Goal: Task Accomplishment & Management: Use online tool/utility

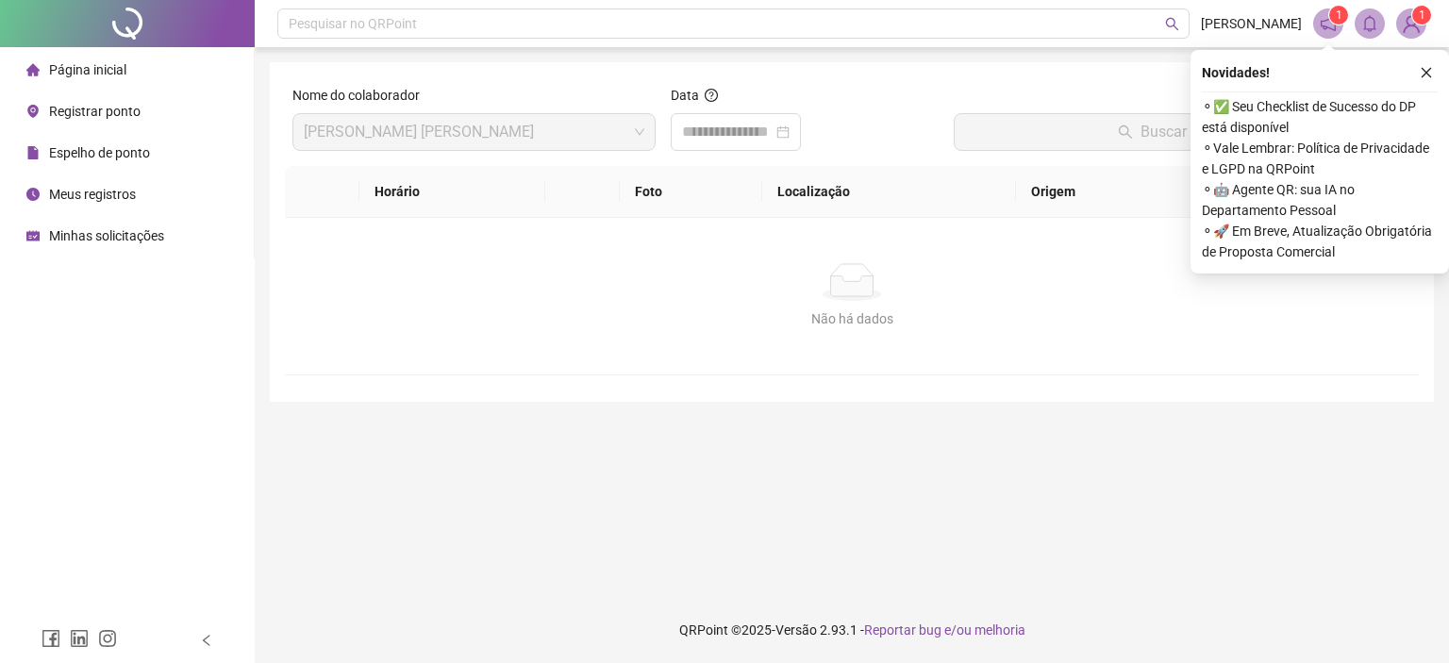
click at [1427, 25] on header "Pesquisar no QRPoint [PERSON_NAME] 1 1" at bounding box center [852, 23] width 1195 height 47
click at [1426, 82] on button "button" at bounding box center [1426, 72] width 23 height 23
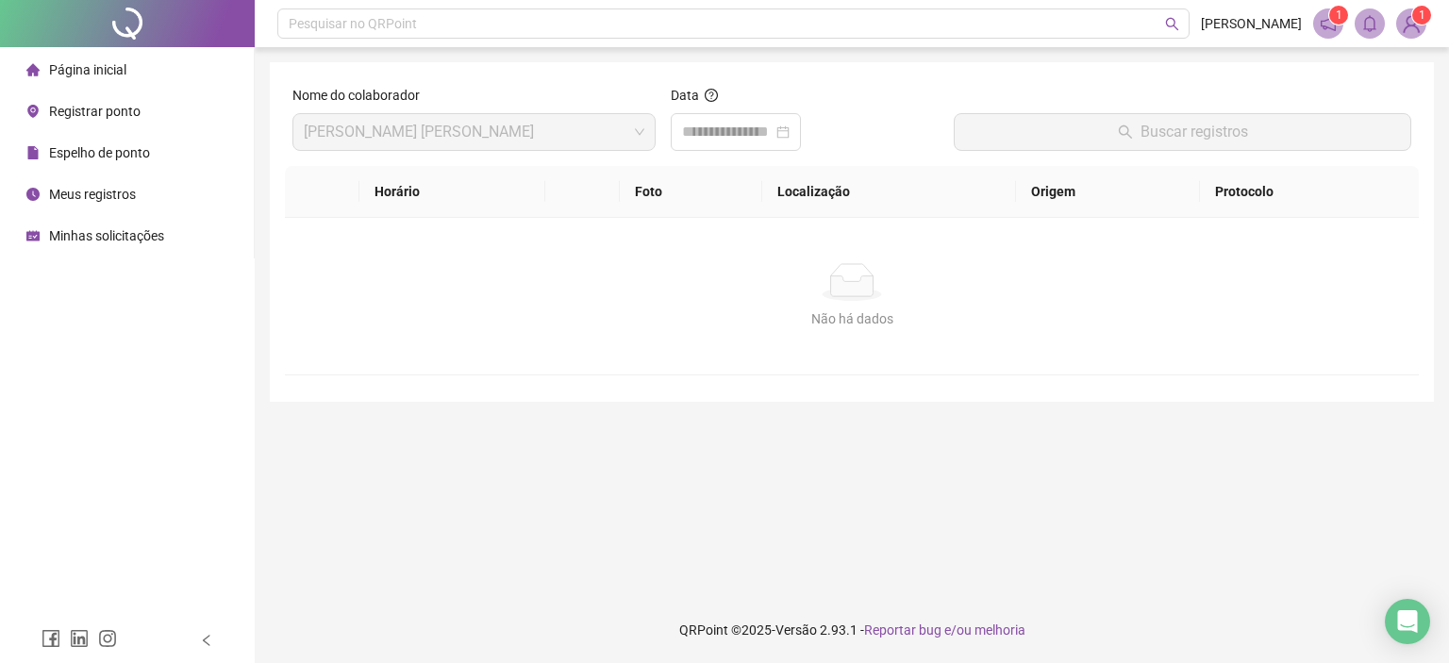
click at [1421, 40] on header "Pesquisar no QRPoint LUANA SILVA 1 1" at bounding box center [852, 23] width 1195 height 47
click at [1412, 25] on img at bounding box center [1411, 23] width 28 height 28
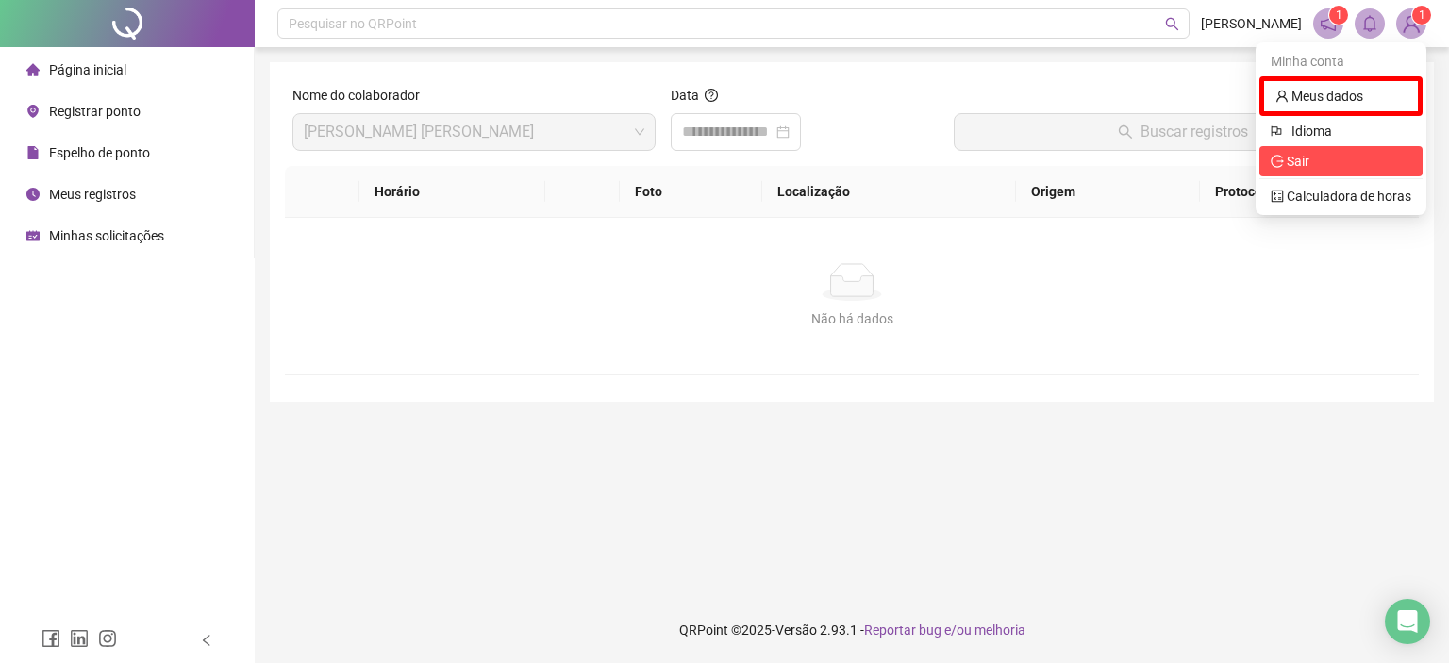
click at [1306, 163] on span "Sair" at bounding box center [1298, 161] width 23 height 15
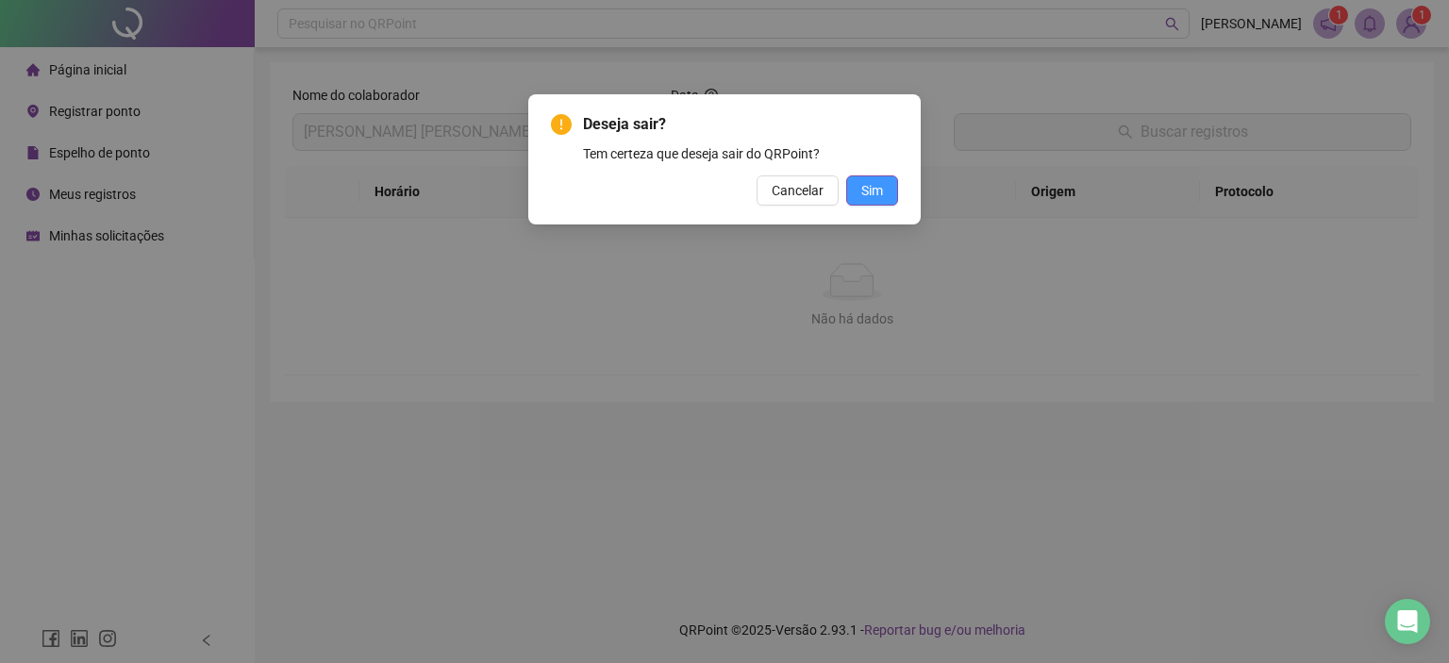
click at [874, 194] on span "Sim" at bounding box center [872, 190] width 22 height 21
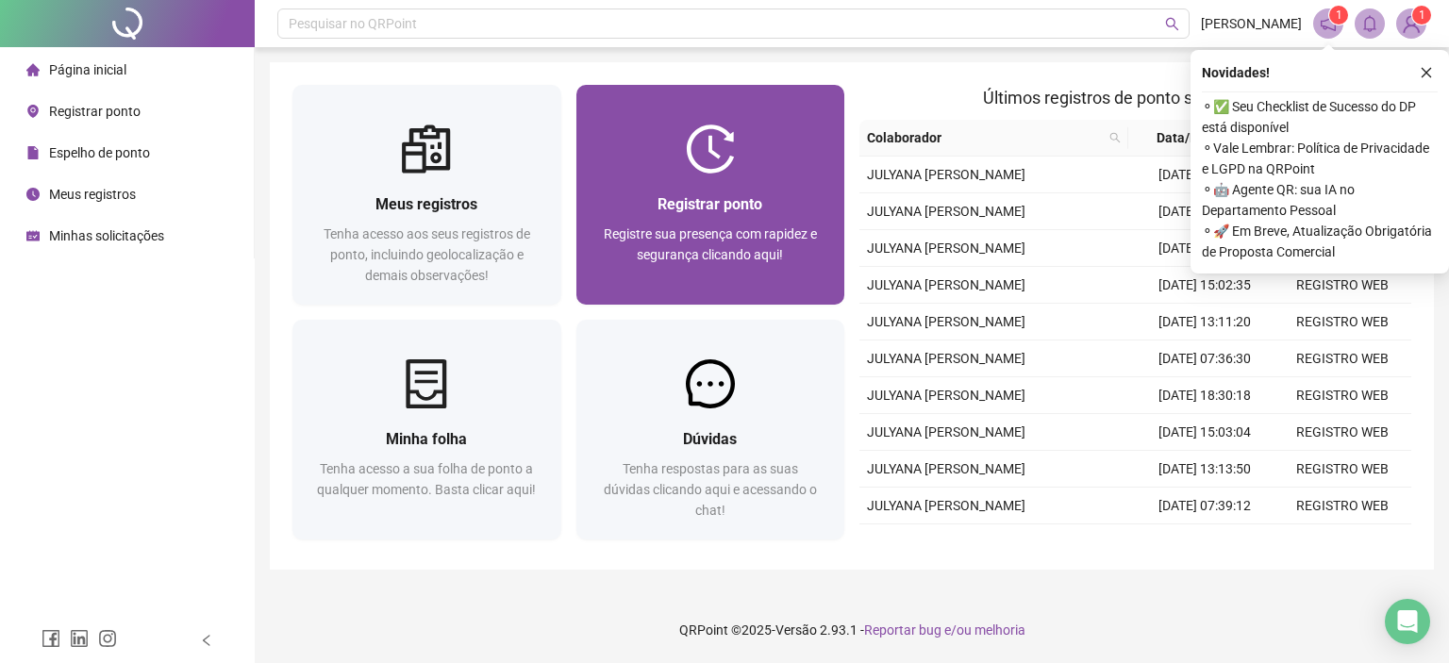
click at [735, 209] on span "Registrar ponto" at bounding box center [710, 204] width 105 height 18
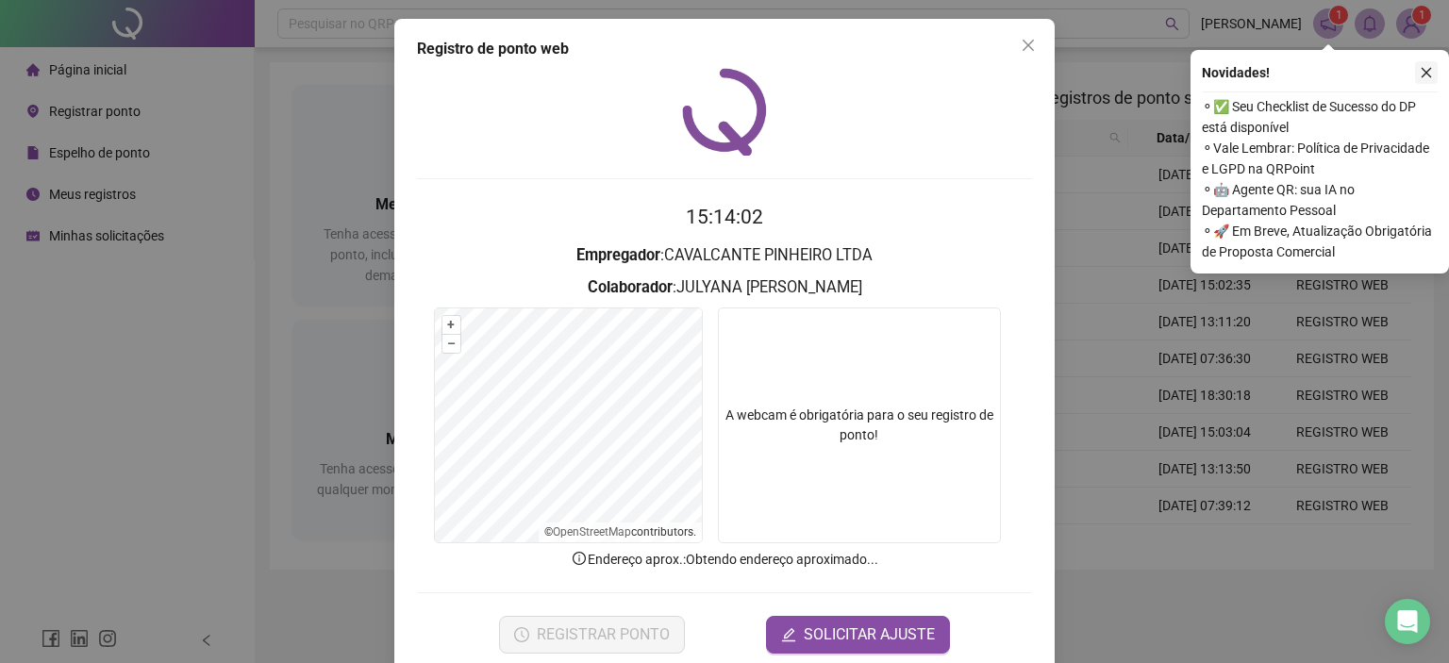
click at [1424, 79] on button "button" at bounding box center [1426, 72] width 23 height 23
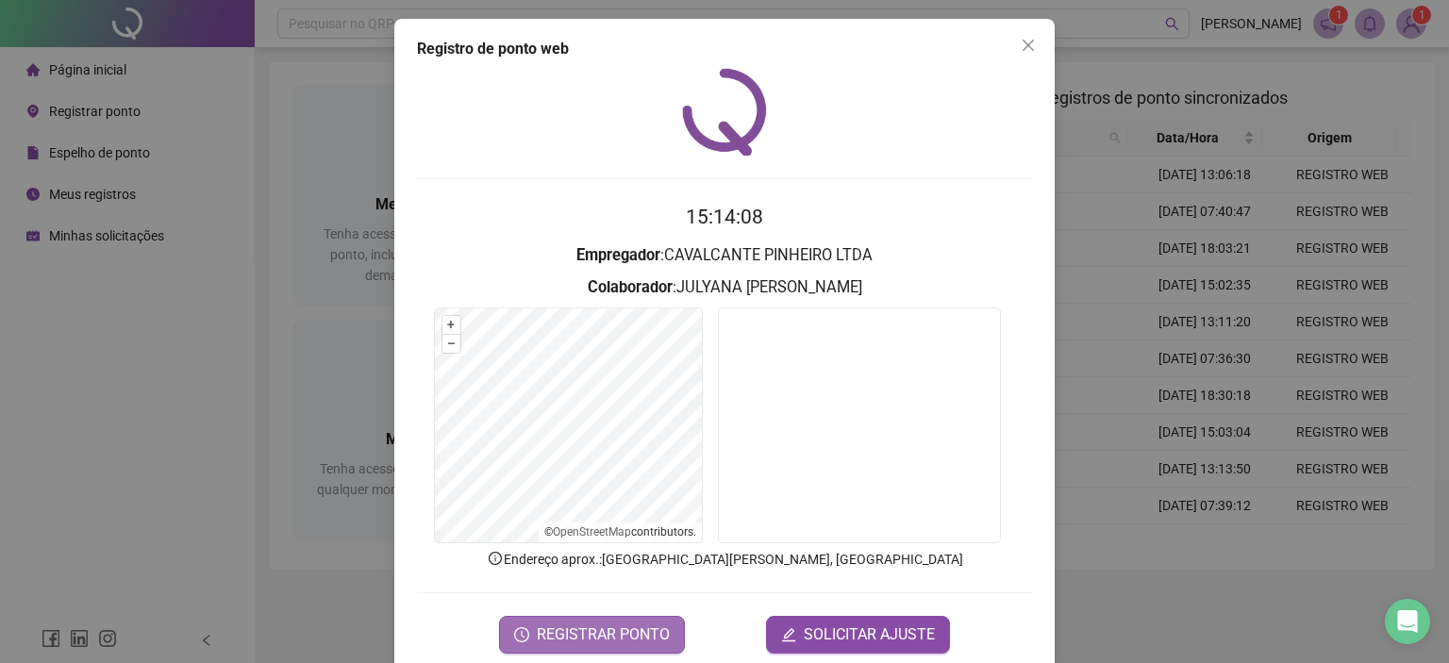
click at [620, 631] on span "REGISTRAR PONTO" at bounding box center [603, 635] width 133 height 23
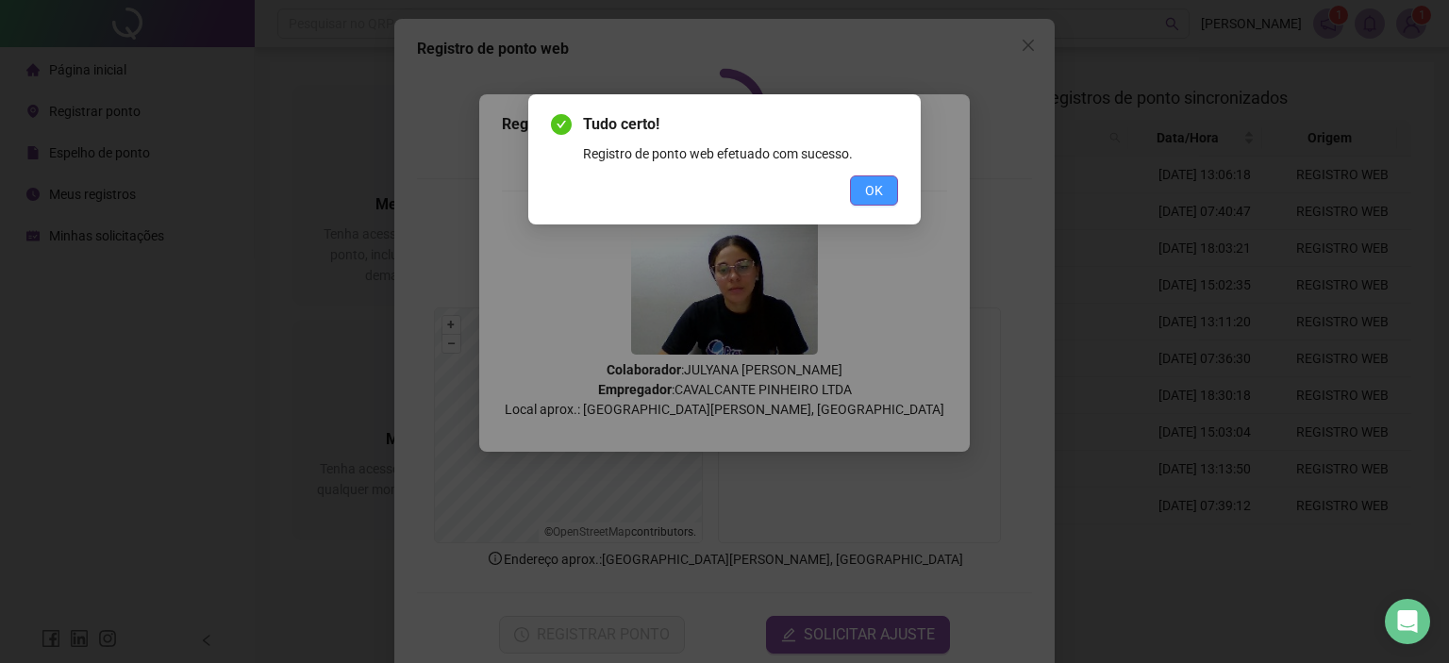
click at [891, 192] on button "OK" at bounding box center [874, 190] width 48 height 30
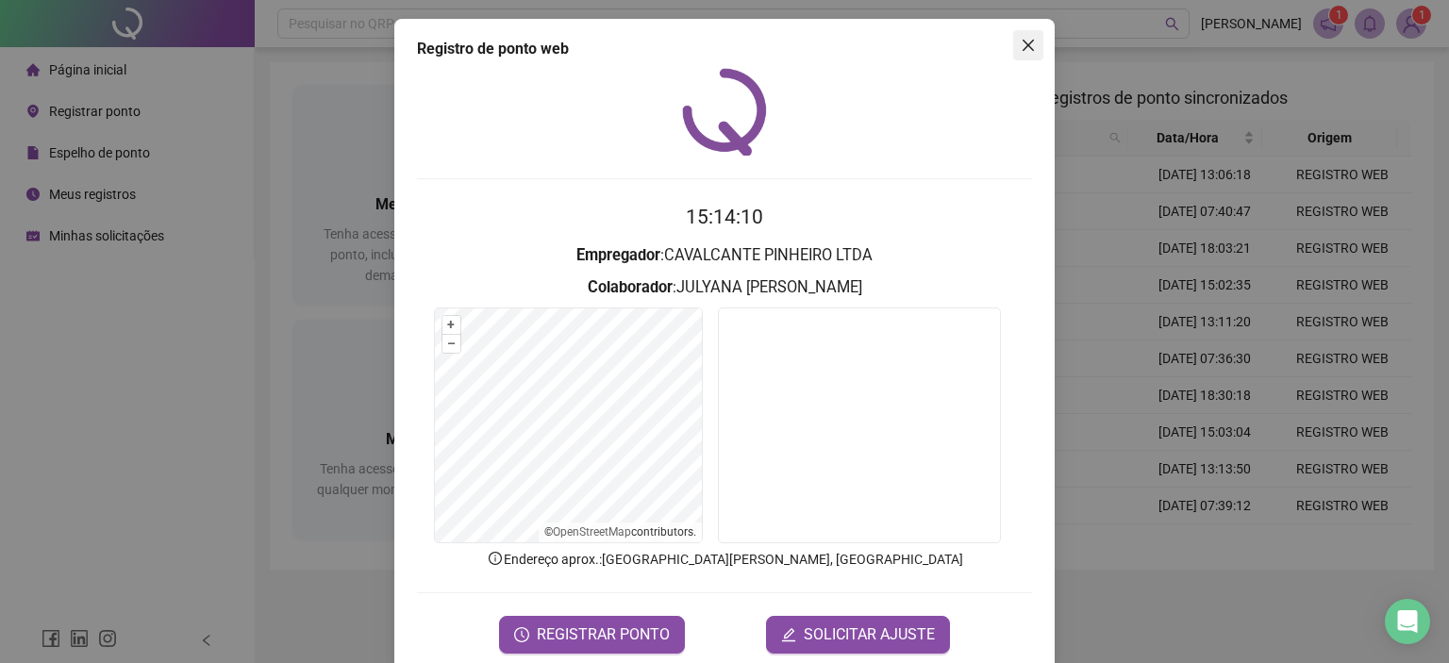
click at [1021, 49] on icon "close" at bounding box center [1028, 45] width 15 height 15
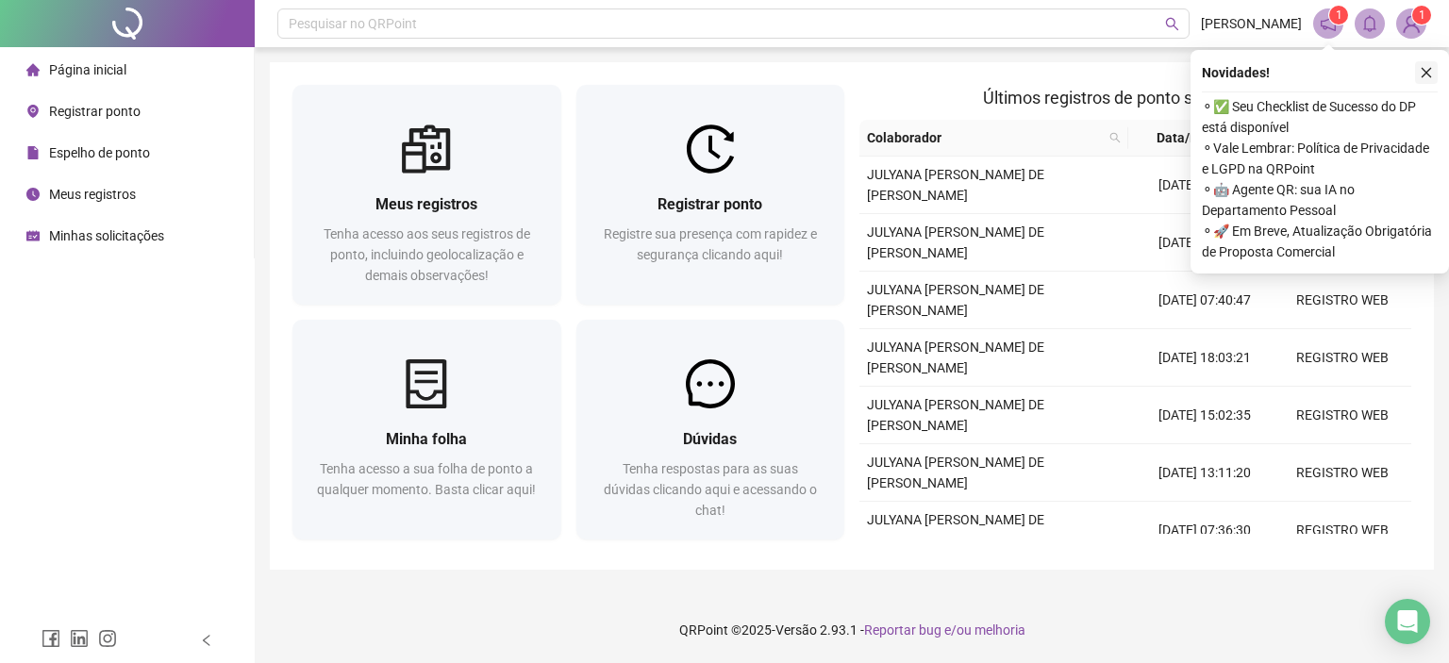
click at [1428, 78] on icon "close" at bounding box center [1426, 72] width 13 height 13
